Goal: Information Seeking & Learning: Find specific page/section

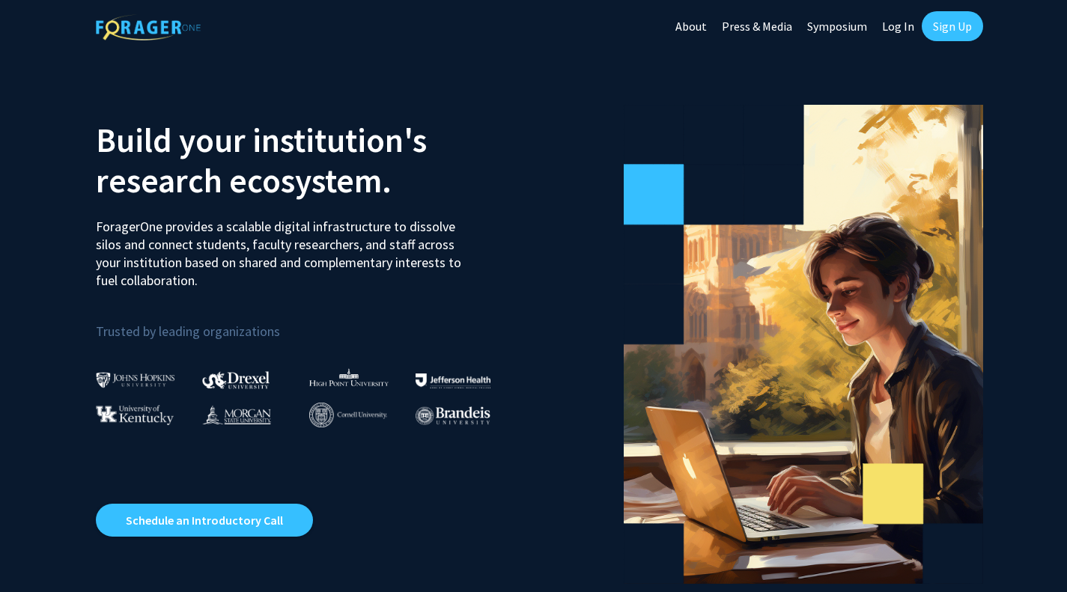
click at [908, 24] on link "Log In" at bounding box center [897, 26] width 47 height 52
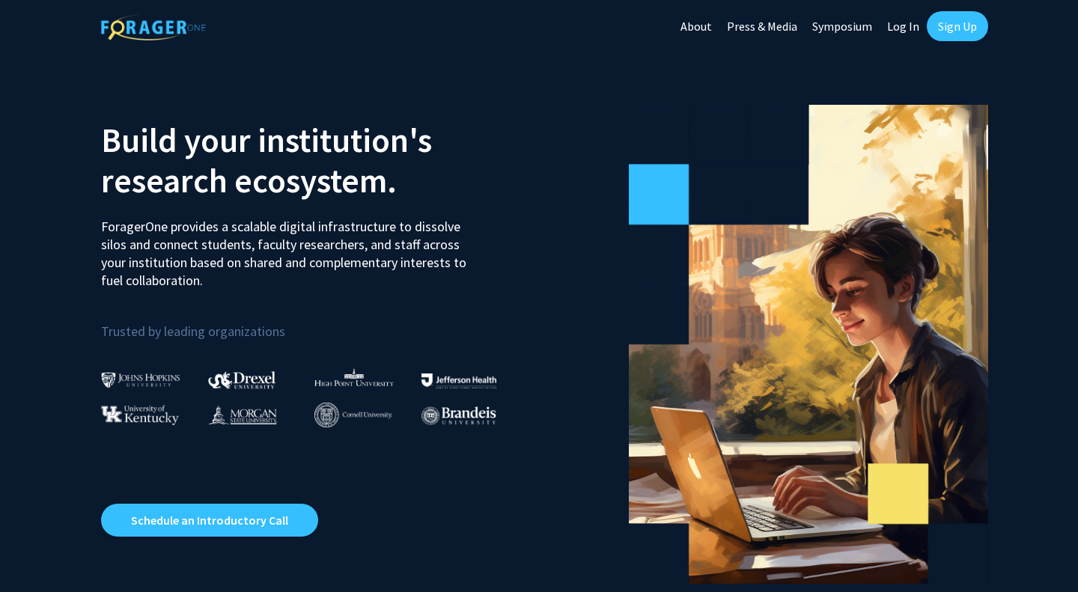
select select
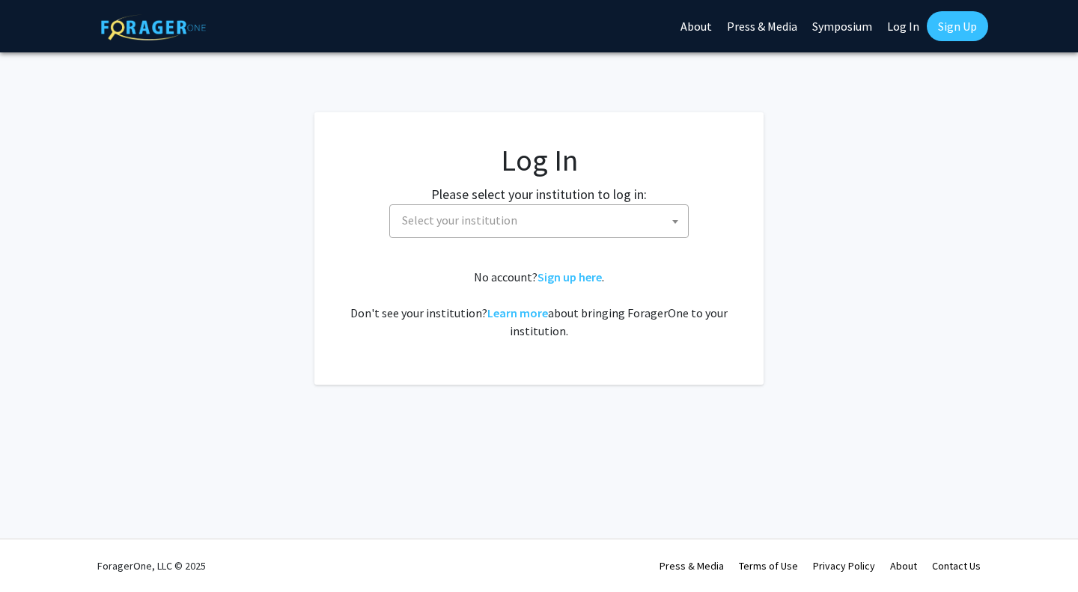
click at [505, 210] on span "Select your institution" at bounding box center [542, 220] width 292 height 31
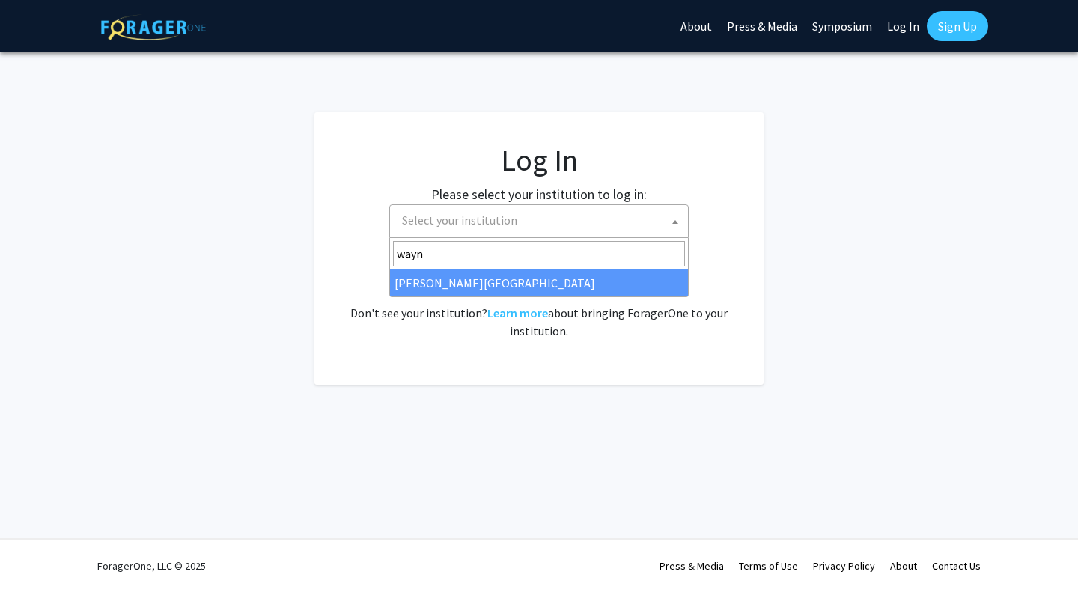
type input "wayn"
select select "21"
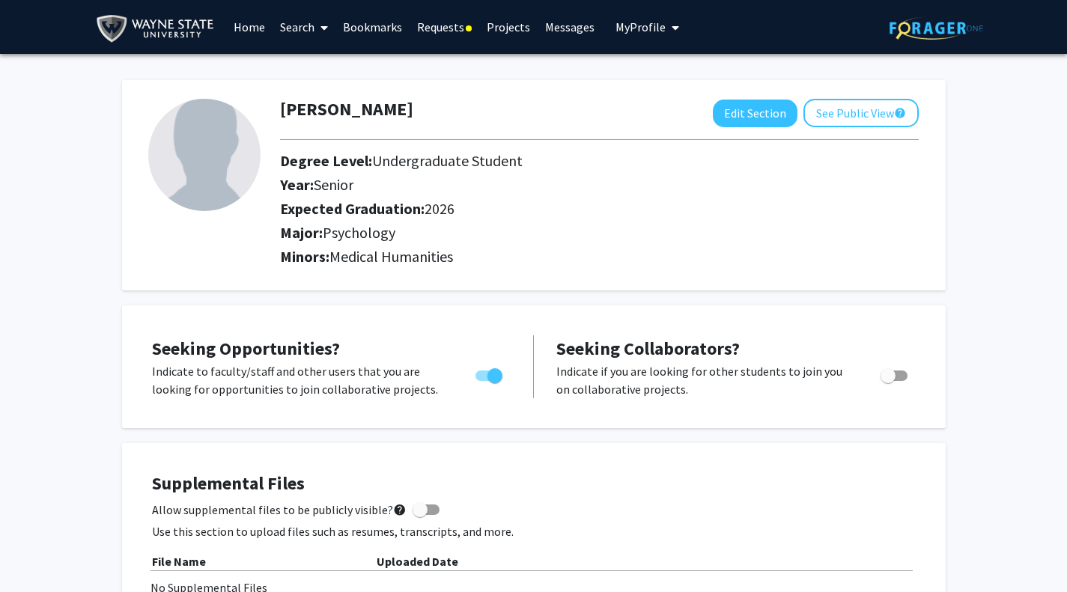
click at [429, 21] on link "Requests" at bounding box center [444, 27] width 70 height 52
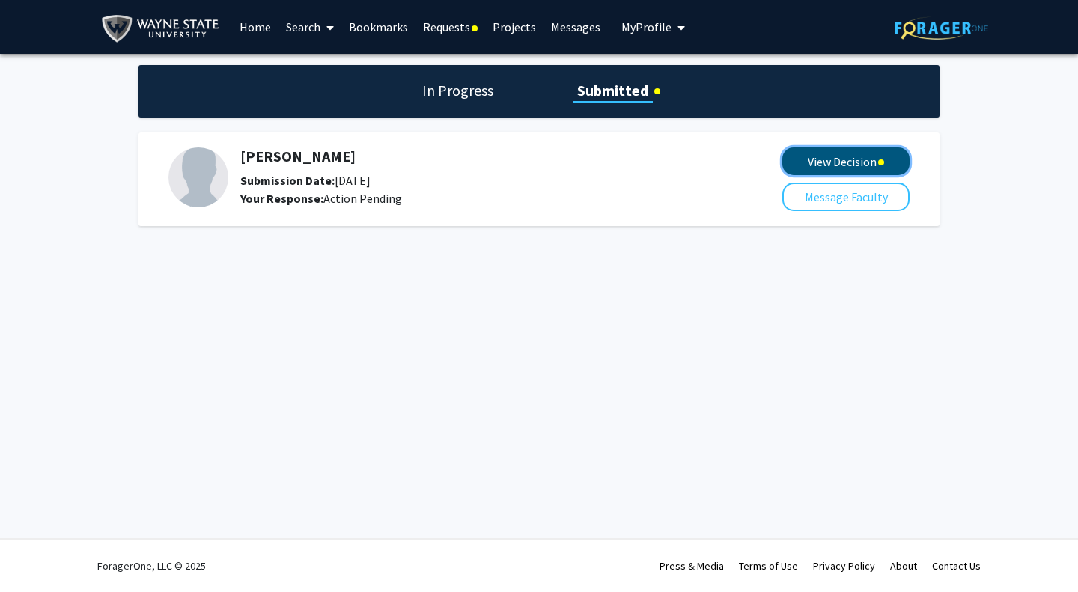
click at [817, 147] on button "View Decision" at bounding box center [845, 161] width 127 height 28
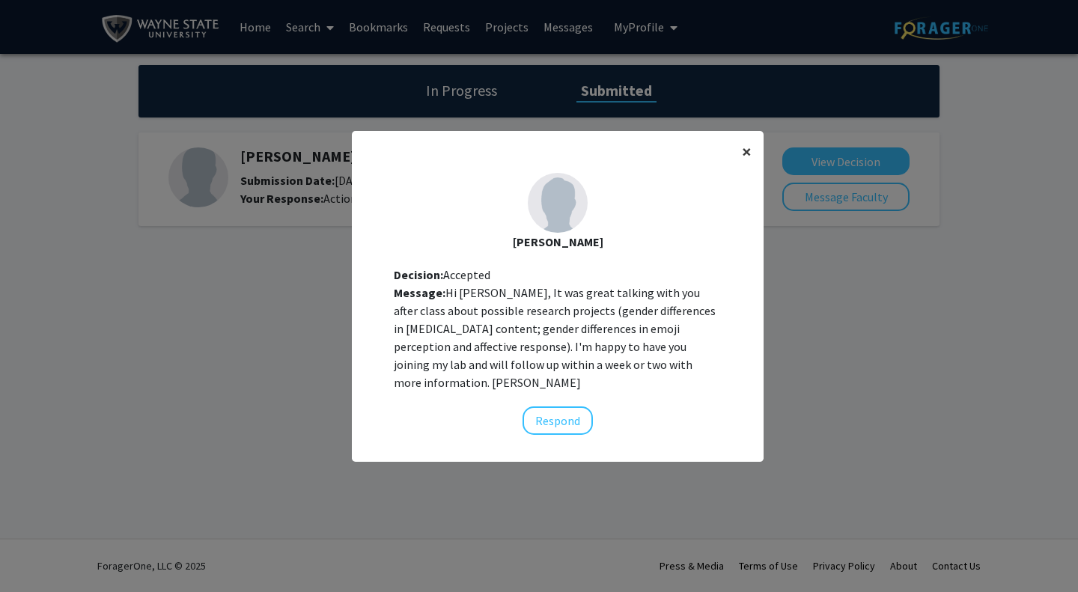
click at [742, 153] on span "×" at bounding box center [747, 151] width 10 height 23
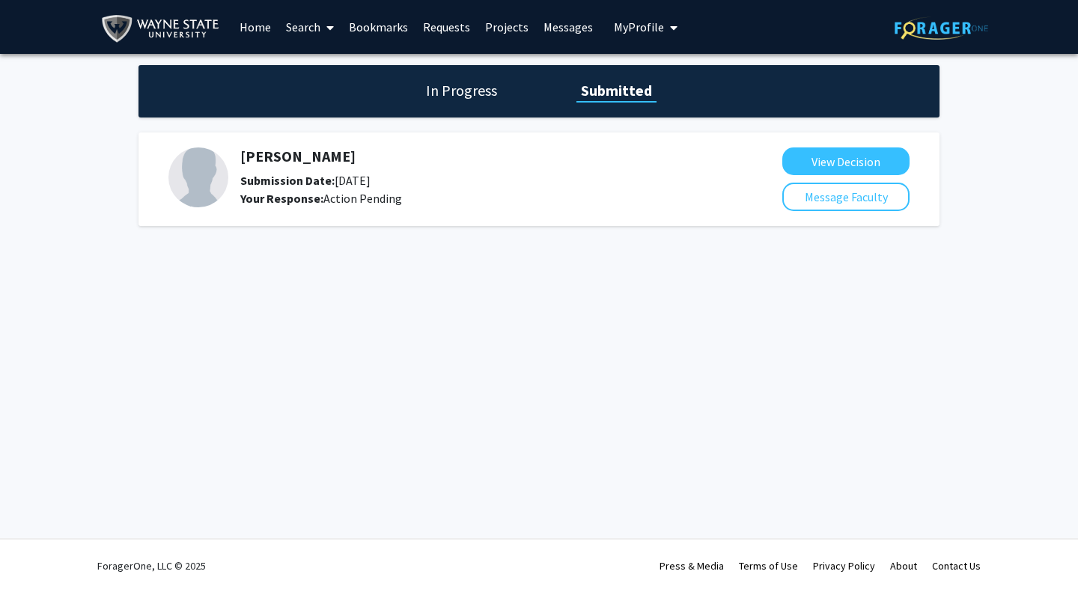
click at [308, 31] on link "Search" at bounding box center [309, 27] width 63 height 52
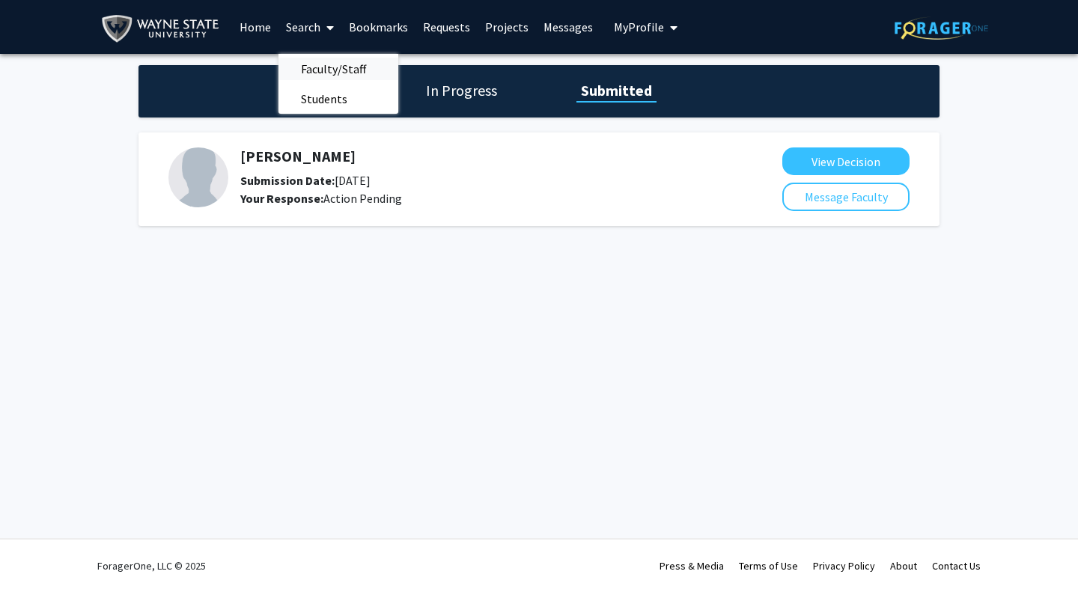
click at [323, 62] on span "Faculty/Staff" at bounding box center [333, 69] width 110 height 30
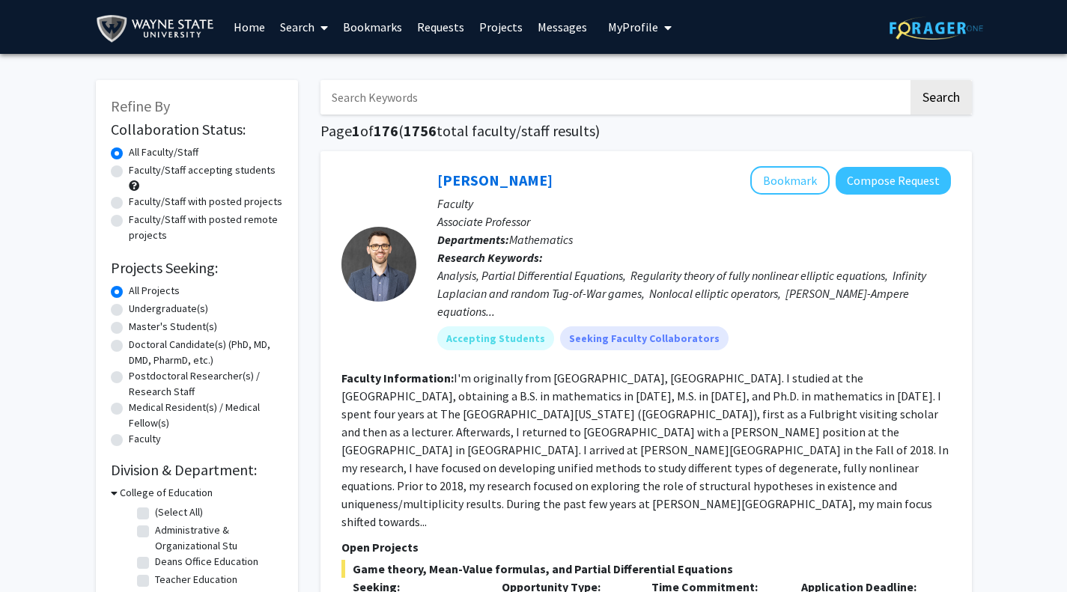
click at [186, 311] on label "Undergraduate(s)" at bounding box center [168, 309] width 79 height 16
click at [138, 311] on input "Undergraduate(s)" at bounding box center [134, 306] width 10 height 10
radio input "true"
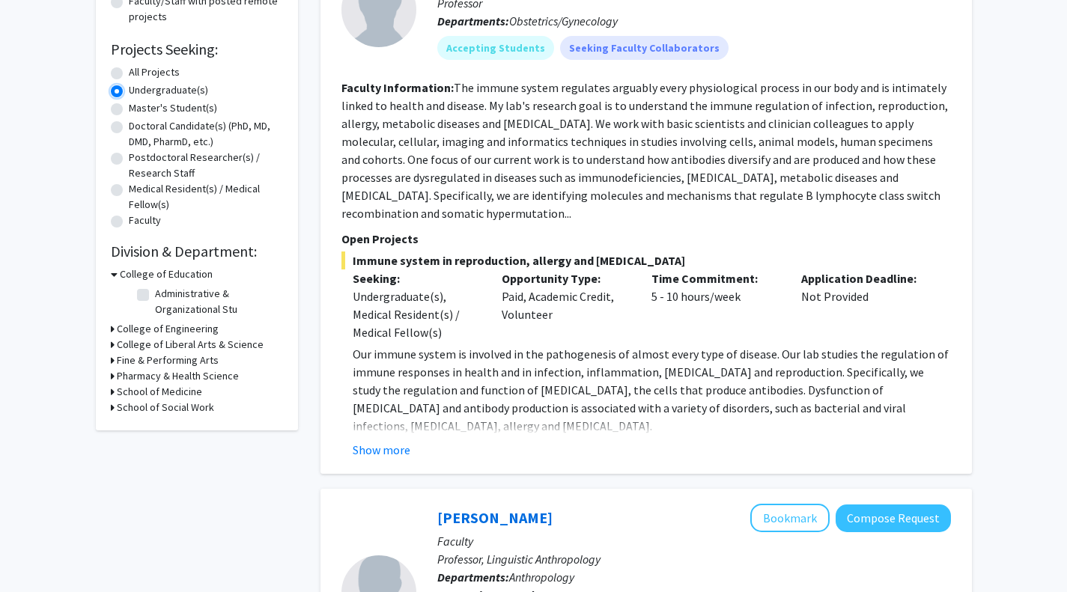
scroll to position [219, 0]
click at [199, 346] on h3 "College of Liberal Arts & Science" at bounding box center [190, 344] width 147 height 16
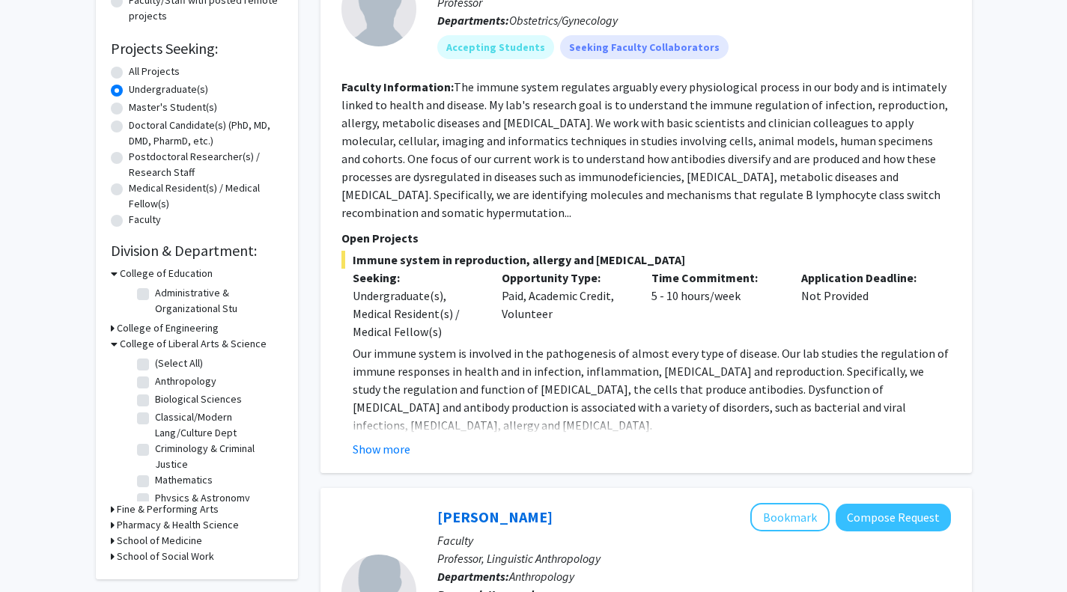
scroll to position [46, 0]
click at [167, 470] on label "Psychology" at bounding box center [181, 470] width 52 height 16
click at [165, 470] on input "Psychology" at bounding box center [160, 467] width 10 height 10
checkbox input "true"
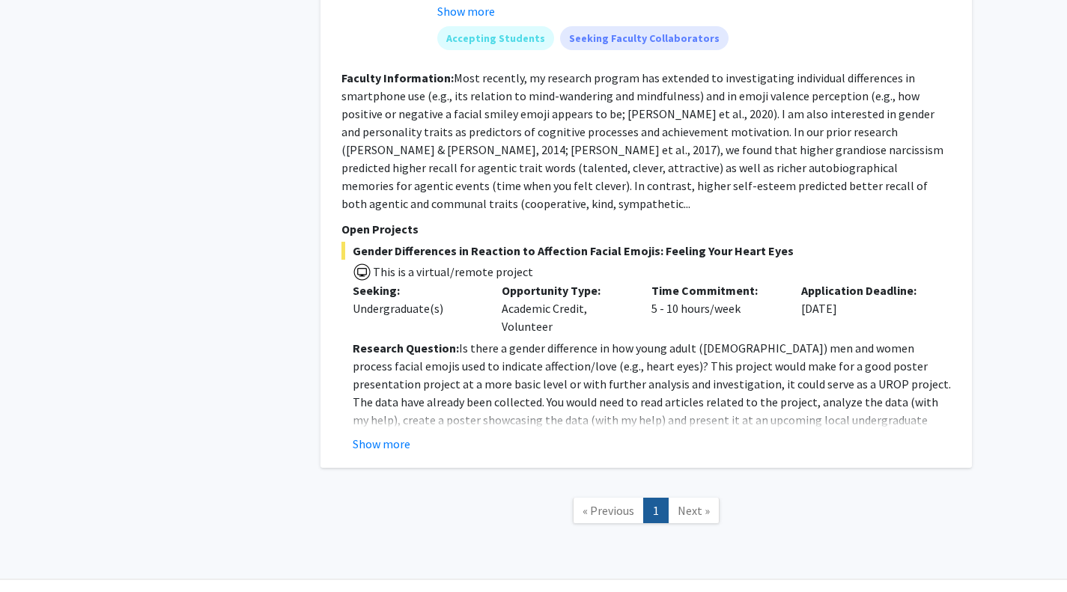
scroll to position [945, 0]
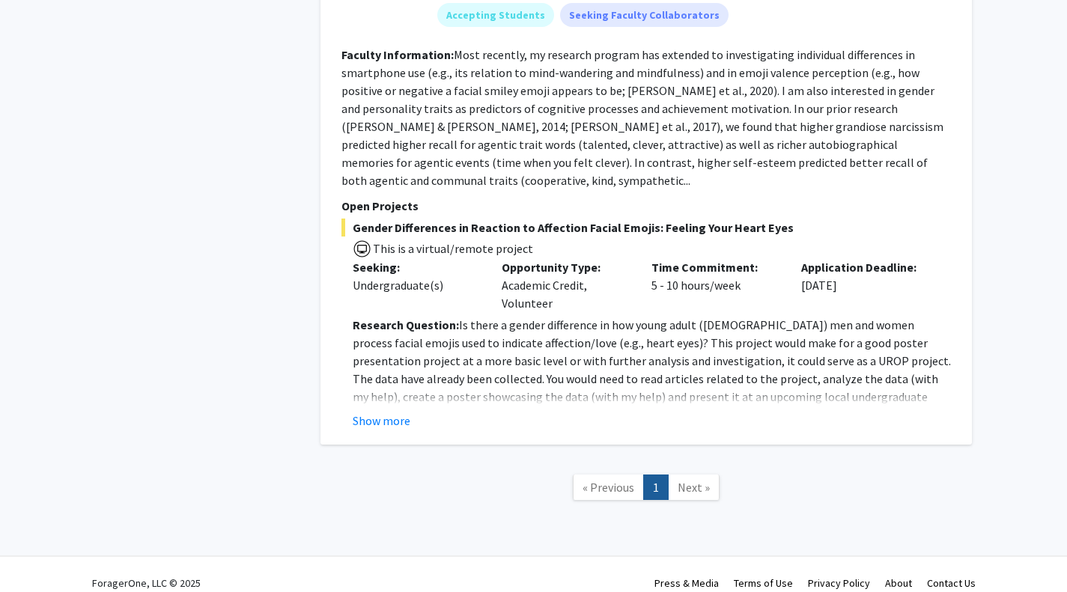
click at [703, 480] on span "Next »" at bounding box center [693, 487] width 32 height 15
click at [611, 480] on span "« Previous" at bounding box center [608, 487] width 52 height 15
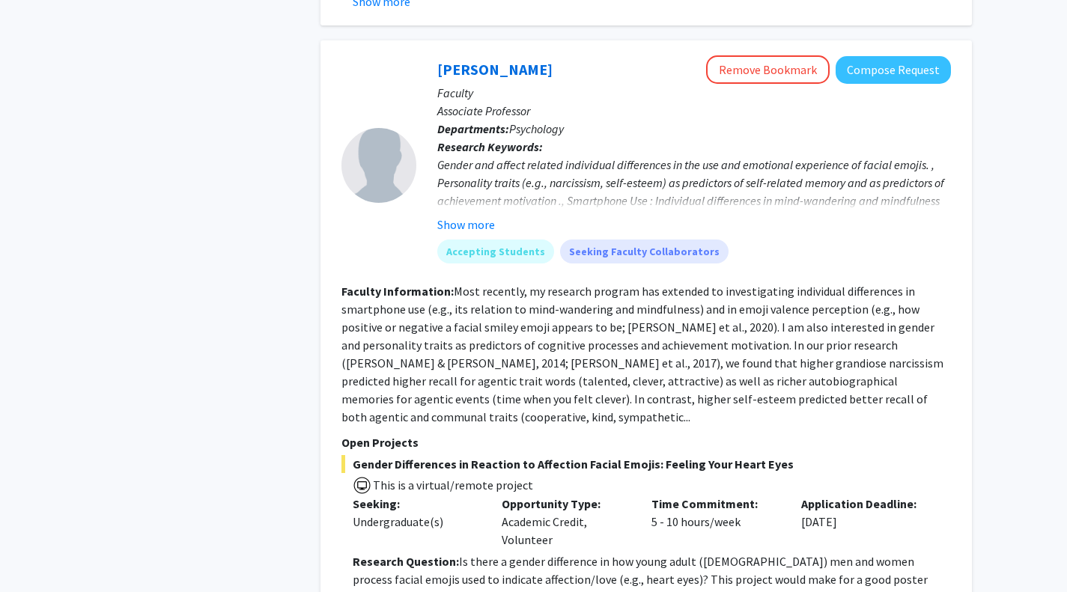
scroll to position [708, 0]
click at [481, 225] on button "Show more" at bounding box center [466, 225] width 58 height 18
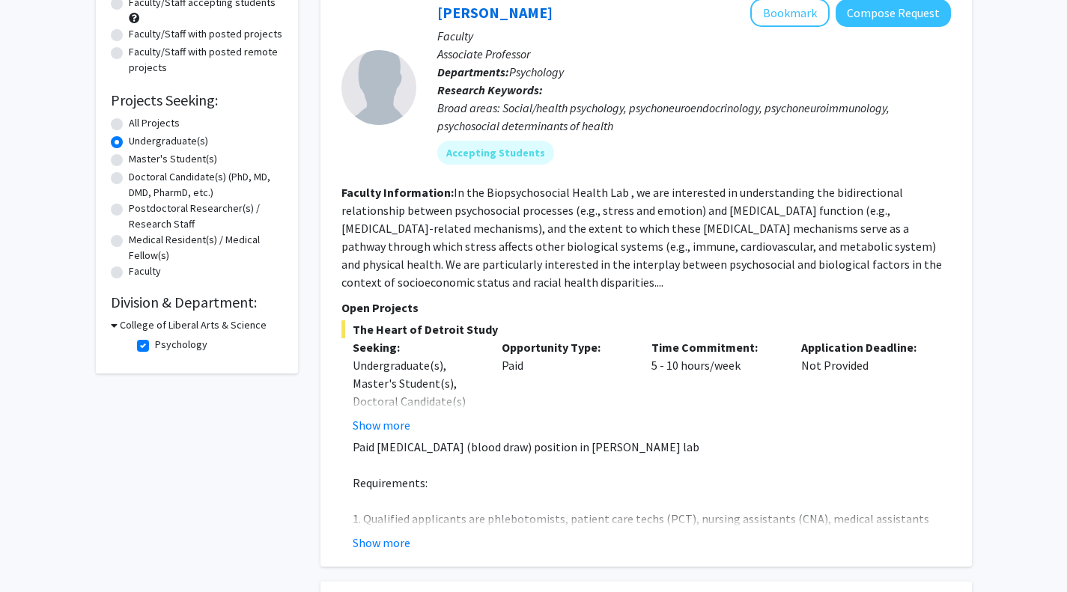
scroll to position [0, 0]
